Goal: Use online tool/utility: Utilize a website feature to perform a specific function

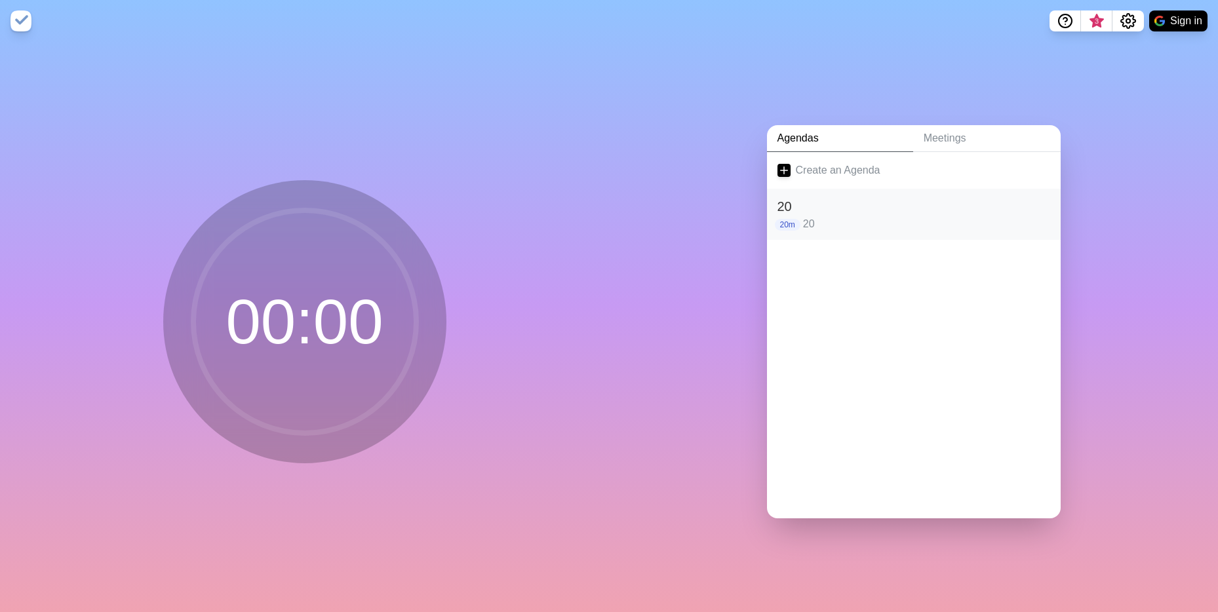
click at [815, 230] on div "20 20m 20" at bounding box center [914, 214] width 294 height 51
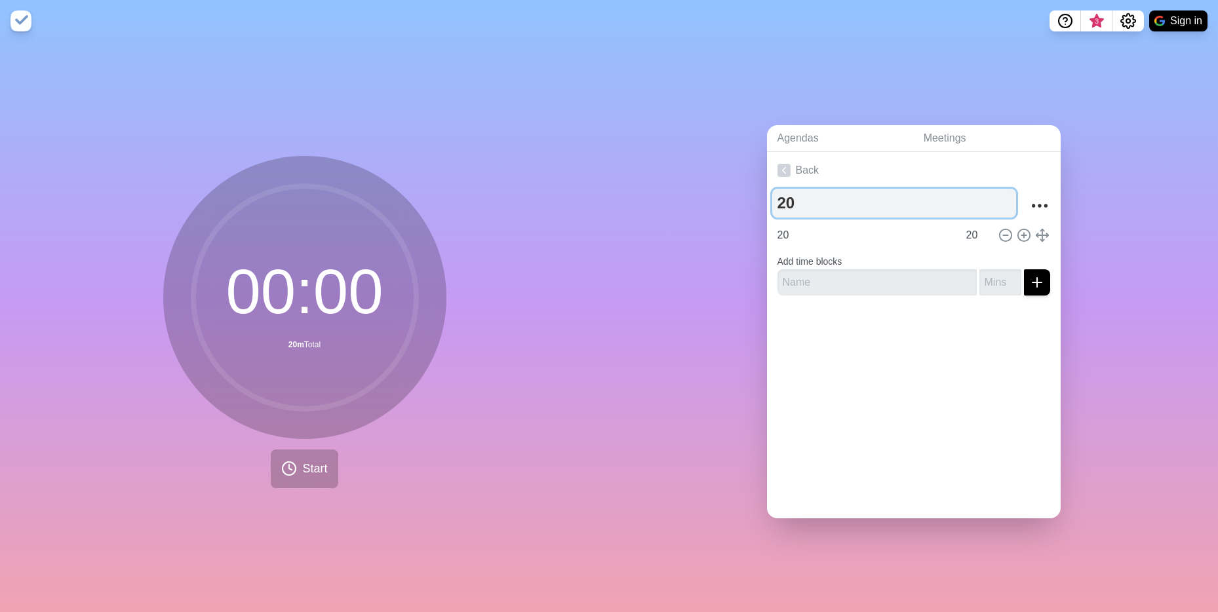
click at [799, 206] on textarea "20" at bounding box center [894, 203] width 244 height 29
type textarea "2"
type textarea "80"
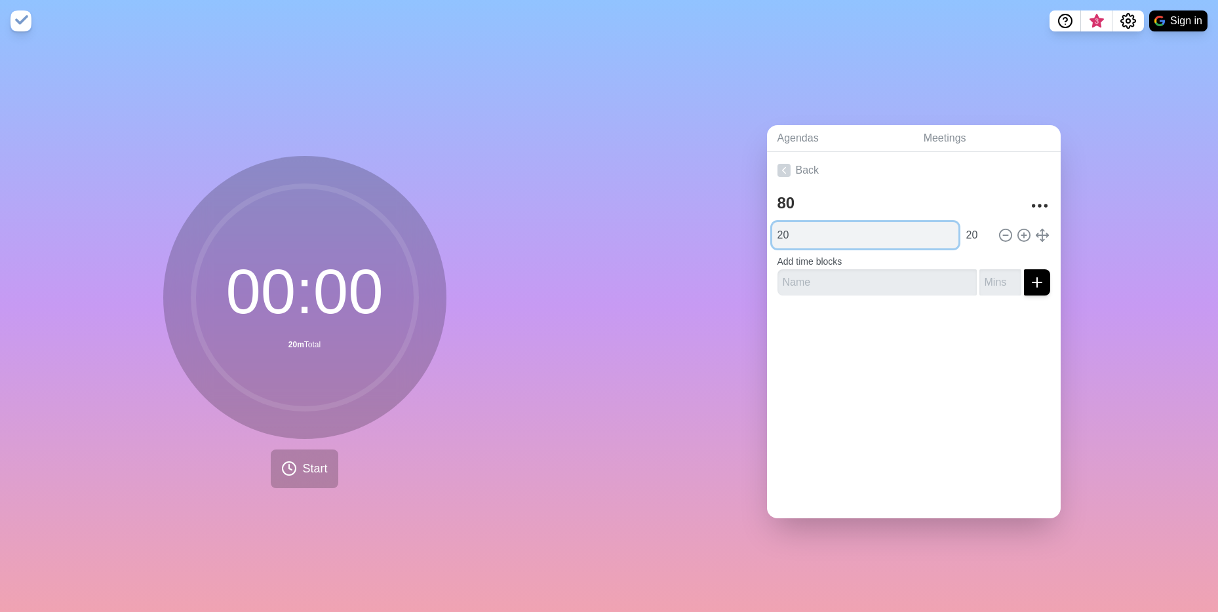
click at [775, 222] on input "20" at bounding box center [865, 235] width 186 height 26
type input "80"
click at [279, 473] on button "Start" at bounding box center [304, 469] width 67 height 39
